Goal: Information Seeking & Learning: Learn about a topic

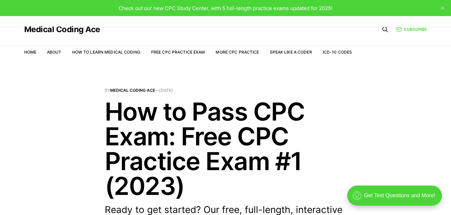
click at [320, 113] on h1 "How to Pass CPC Exam: Free CPC Practice Exam #1 (2023)" at bounding box center [226, 148] width 242 height 99
click at [444, 156] on header "By Medical Coding Ace — [DATE] How to Pass CPC Exam: Free CPC Practice Exam #1 …" at bounding box center [225, 178] width 451 height 179
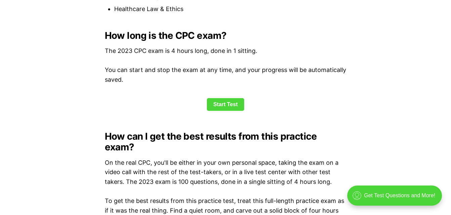
scroll to position [899, 0]
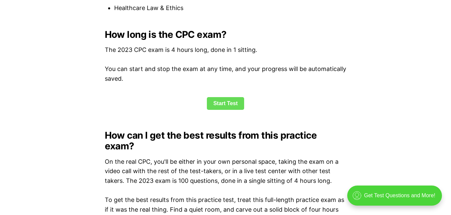
click at [231, 104] on link "Start Test" at bounding box center [225, 103] width 37 height 13
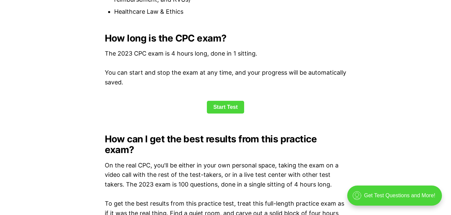
scroll to position [891, 0]
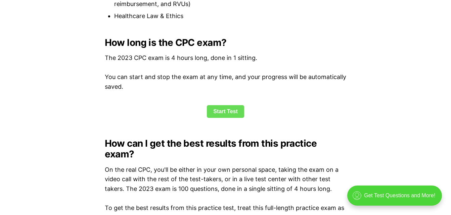
click at [226, 111] on link "Start Test" at bounding box center [225, 111] width 37 height 13
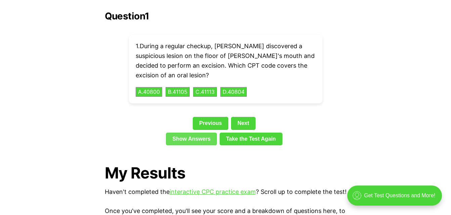
click at [203, 133] on link "Show Answers" at bounding box center [191, 139] width 51 height 13
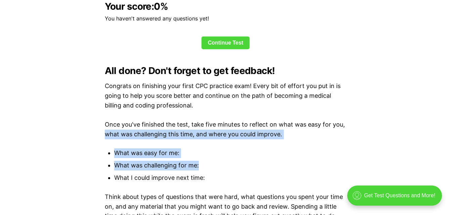
drag, startPoint x: 443, startPoint y: 158, endPoint x: 445, endPoint y: 118, distance: 39.9
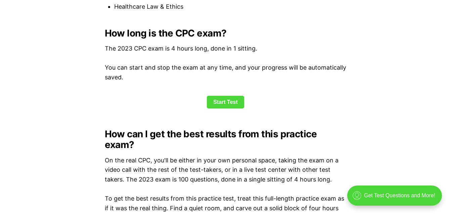
scroll to position [888, 0]
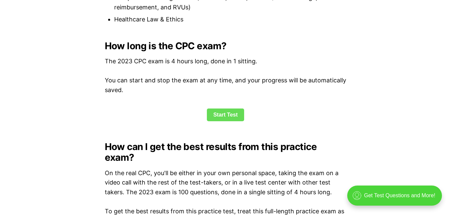
click at [224, 113] on link "Start Test" at bounding box center [225, 115] width 37 height 13
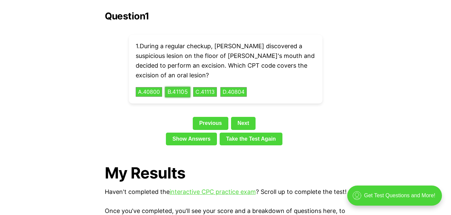
click at [179, 87] on button "B . 41105" at bounding box center [177, 92] width 25 height 10
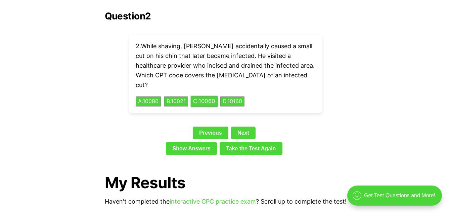
click at [213, 97] on button "C . 10060" at bounding box center [204, 102] width 27 height 10
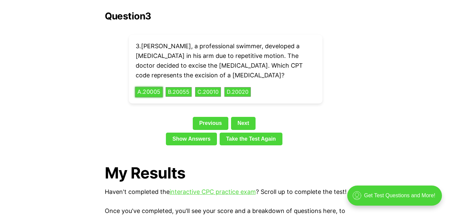
click at [158, 87] on button "A . 20005" at bounding box center [149, 92] width 28 height 10
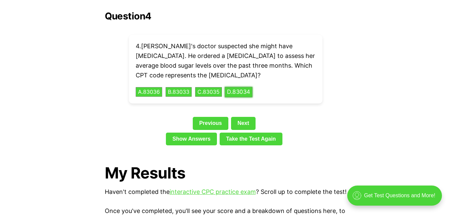
click at [243, 87] on button "D . 83034" at bounding box center [238, 92] width 28 height 10
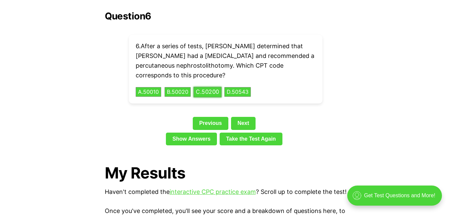
click at [208, 87] on button "C . 50200" at bounding box center [207, 92] width 28 height 10
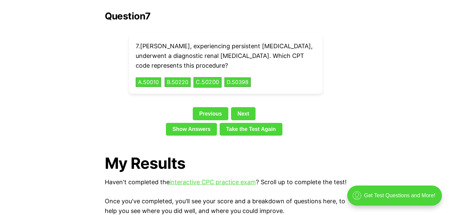
click at [208, 82] on div "7 . [PERSON_NAME], experiencing persistent [MEDICAL_DATA], underwent a diagnost…" at bounding box center [225, 64] width 193 height 59
click at [188, 77] on button "B . 50220" at bounding box center [178, 82] width 28 height 10
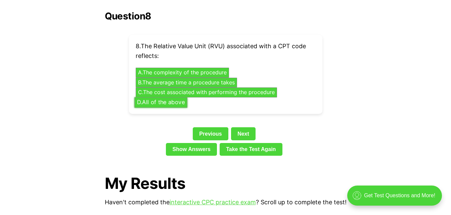
click at [172, 97] on button "D . All of the above" at bounding box center [160, 102] width 53 height 10
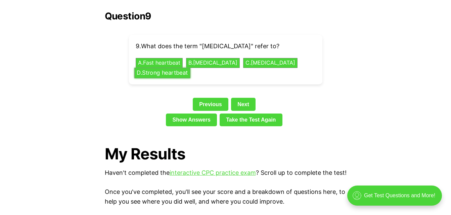
click at [172, 68] on button "D . Strong heartbeat" at bounding box center [162, 73] width 56 height 10
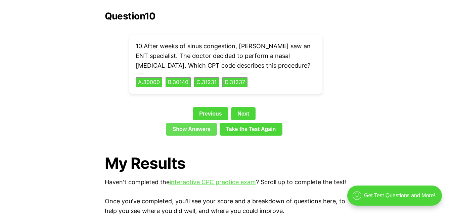
click at [199, 123] on link "Show Answers" at bounding box center [191, 129] width 51 height 13
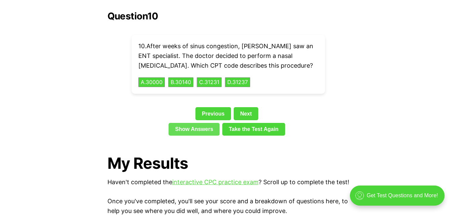
scroll to position [1788, 0]
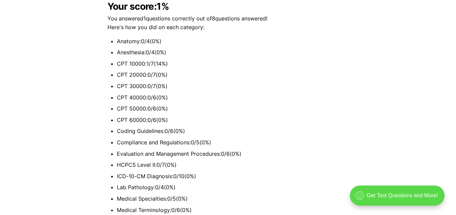
click at [407, 191] on div ".cls-1{fill:none;stroke:currentColor;stroke-linecap:round;stroke-linejoin:round…" at bounding box center [396, 196] width 95 height 20
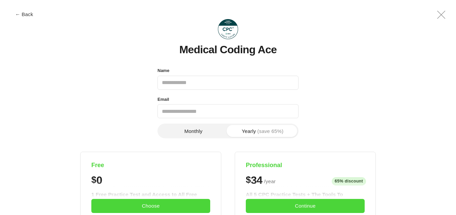
scroll to position [0, 0]
